Goal: Task Accomplishment & Management: Manage account settings

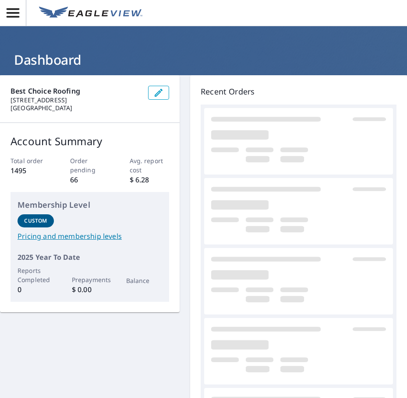
click at [14, 17] on icon "button" at bounding box center [13, 12] width 13 height 9
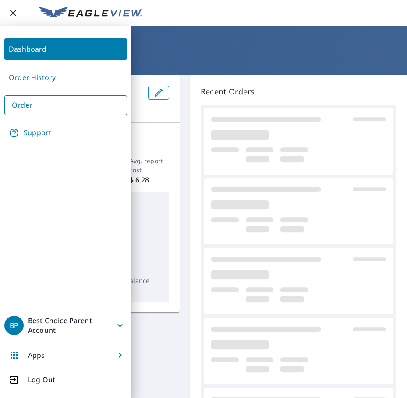
click at [53, 80] on link "Order History" at bounding box center [65, 77] width 123 height 21
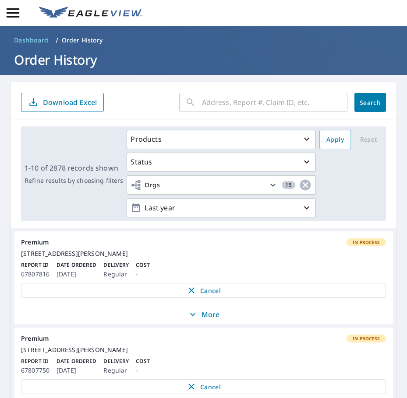
click at [252, 106] on input "text" at bounding box center [274, 102] width 145 height 25
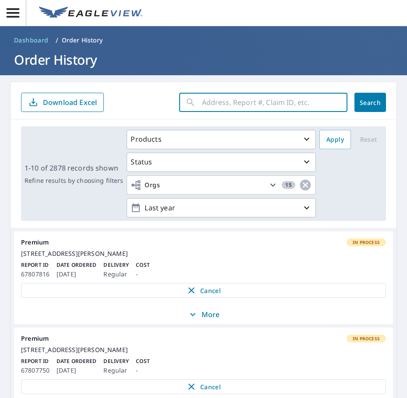
paste input "[STREET_ADDRESS][PERSON_NAME]"
type input "[STREET_ADDRESS][PERSON_NAME]"
click at [354, 108] on button "Search" at bounding box center [370, 102] width 32 height 19
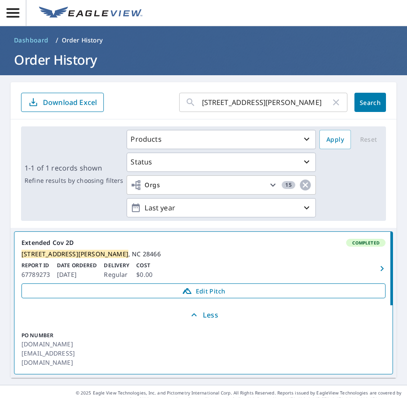
click at [193, 296] on span "Edit Pitch" at bounding box center [203, 291] width 352 height 11
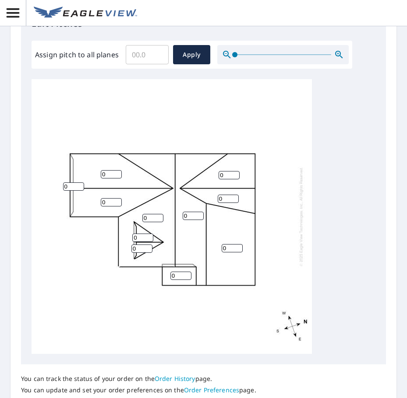
scroll to position [347, 0]
